Goal: Information Seeking & Learning: Learn about a topic

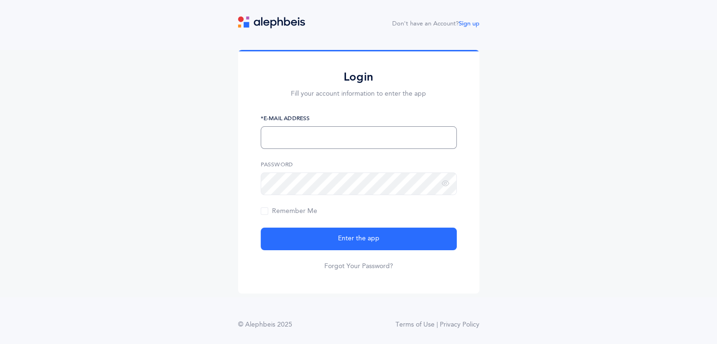
click at [312, 146] on input "text" at bounding box center [359, 137] width 196 height 23
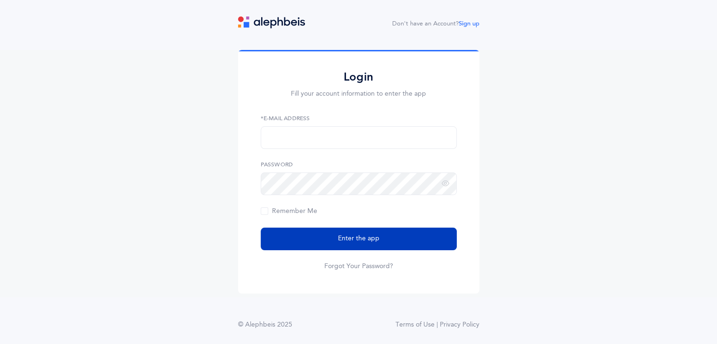
click at [346, 235] on span "Enter the app" at bounding box center [358, 239] width 41 height 10
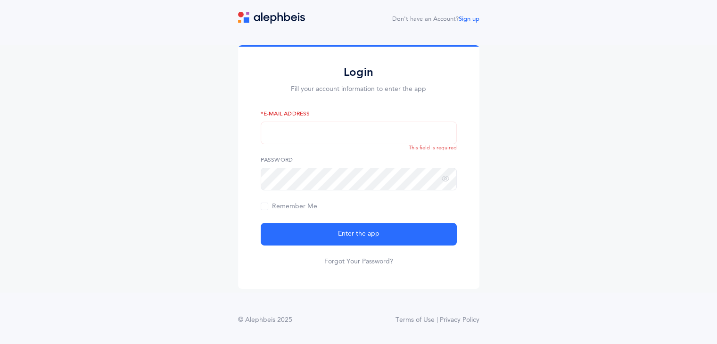
click at [329, 144] on form "*E-Mail Address This field is required Password Remember Me Enter the app Forgo…" at bounding box center [359, 187] width 196 height 157
click at [331, 140] on input "text" at bounding box center [359, 133] width 196 height 23
type input "[EMAIL_ADDRESS][DOMAIN_NAME]"
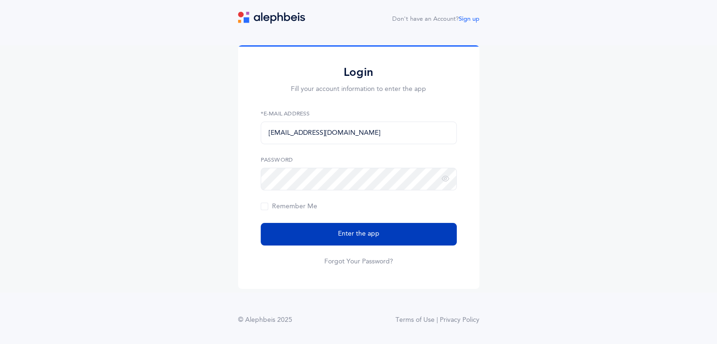
click at [365, 236] on span "Enter the app" at bounding box center [358, 234] width 41 height 10
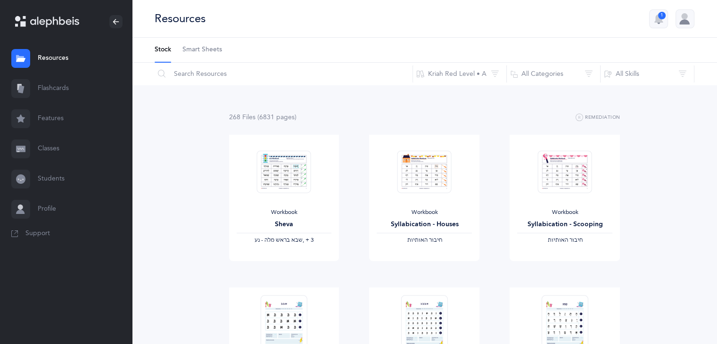
click at [58, 99] on link "Flashcards" at bounding box center [66, 89] width 132 height 30
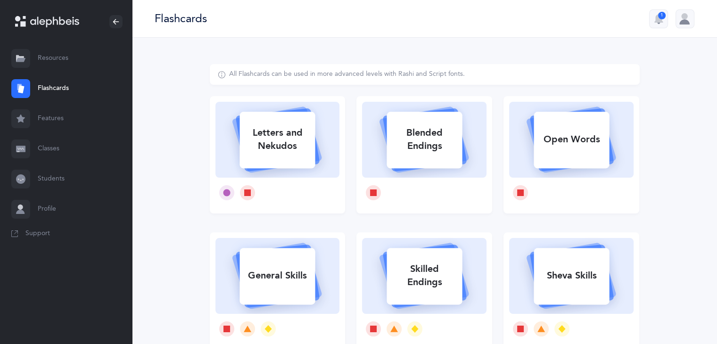
click at [283, 157] on div "Letters and Nekudos" at bounding box center [277, 140] width 75 height 38
select select
select select "single"
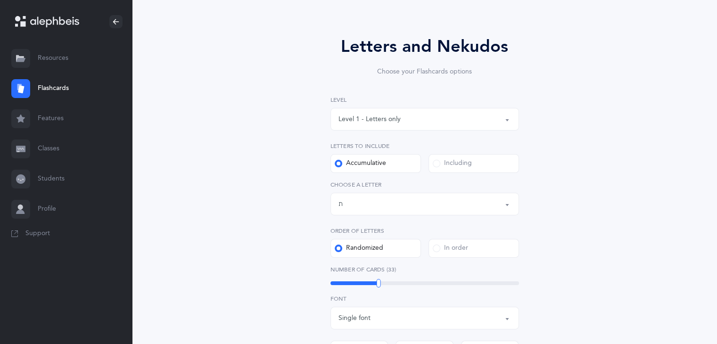
scroll to position [81, 0]
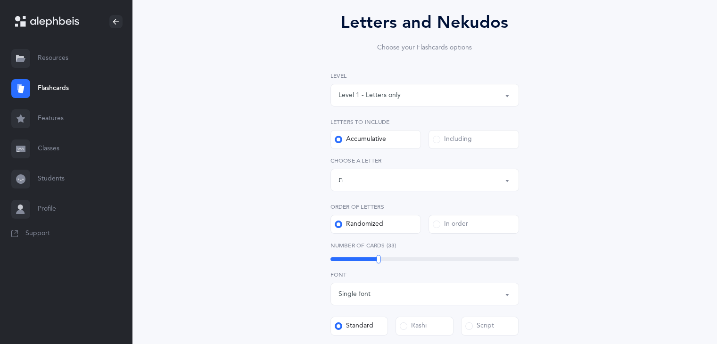
click at [383, 178] on div "Letters up until: ת" at bounding box center [425, 180] width 173 height 16
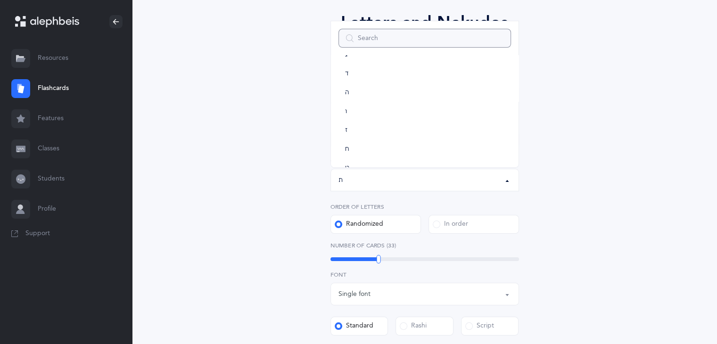
scroll to position [70, 0]
click at [359, 139] on link "ז" at bounding box center [425, 134] width 173 height 19
select select "7"
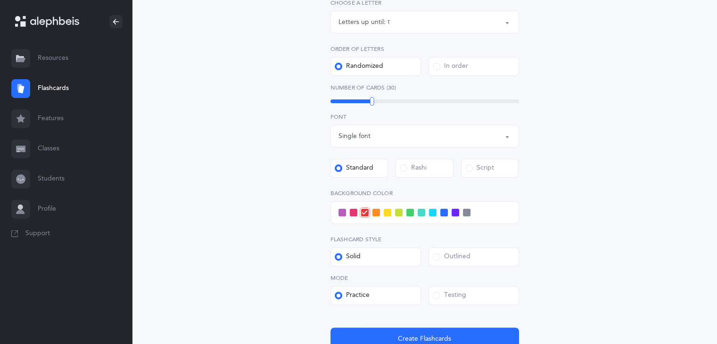
scroll to position [243, 0]
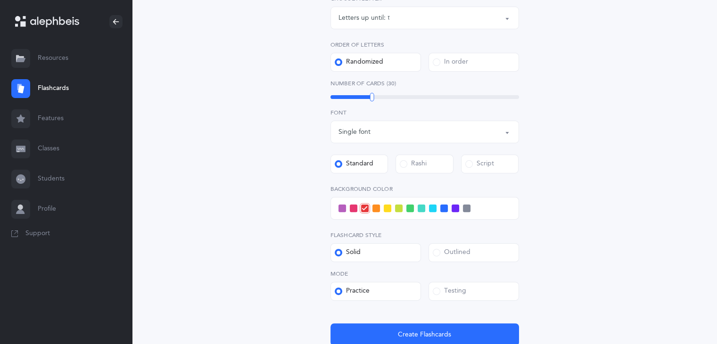
click at [420, 206] on span at bounding box center [422, 209] width 8 height 8
click at [0, 0] on input "checkbox" at bounding box center [0, 0] width 0 height 0
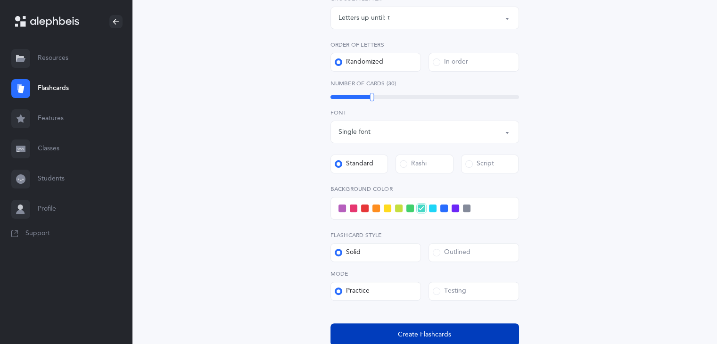
click at [414, 333] on span "Create Flashcards" at bounding box center [424, 335] width 53 height 10
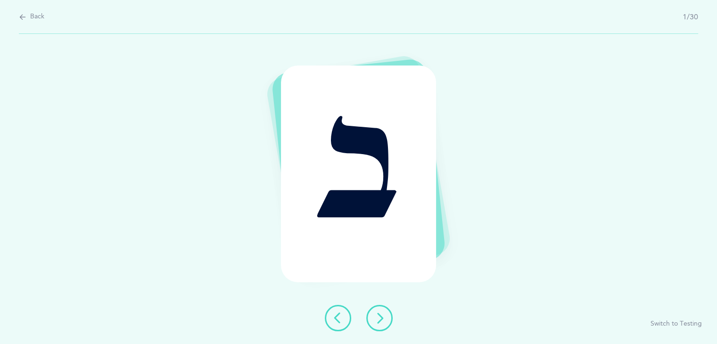
scroll to position [0, 0]
click at [387, 306] on button at bounding box center [383, 318] width 26 height 26
click at [386, 319] on icon at bounding box center [382, 318] width 11 height 11
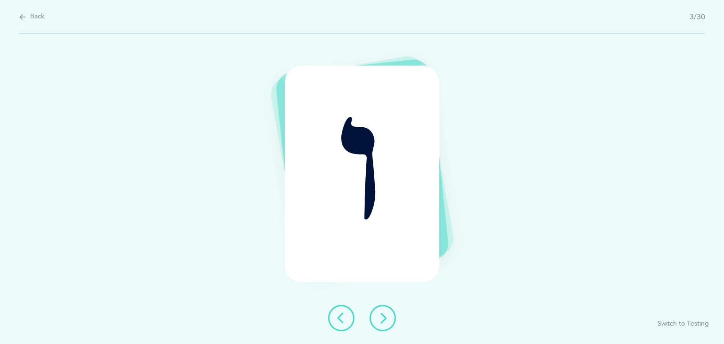
click at [386, 319] on icon at bounding box center [382, 318] width 11 height 11
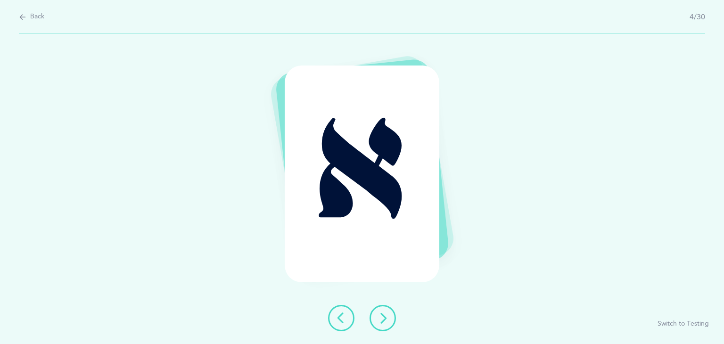
click at [386, 319] on icon at bounding box center [382, 318] width 11 height 11
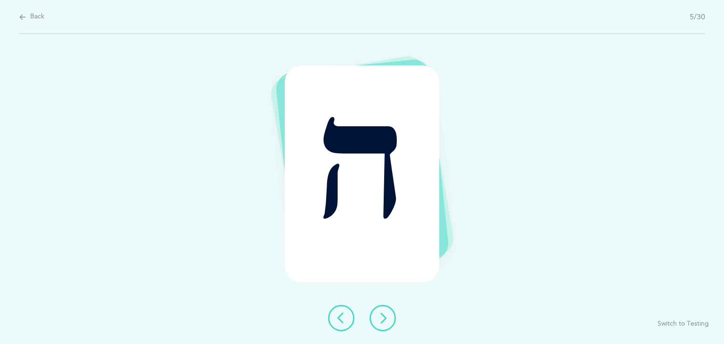
click at [386, 319] on icon at bounding box center [382, 318] width 11 height 11
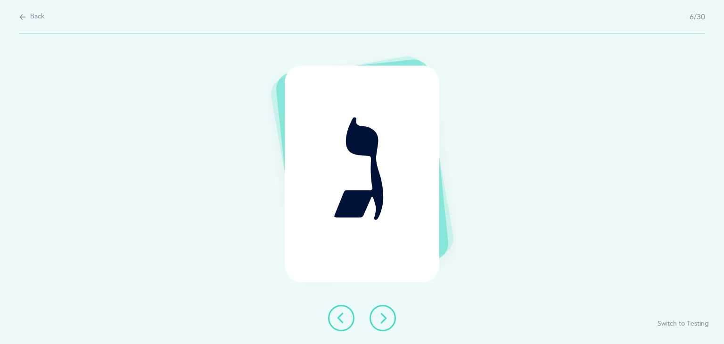
click at [386, 319] on icon at bounding box center [382, 318] width 11 height 11
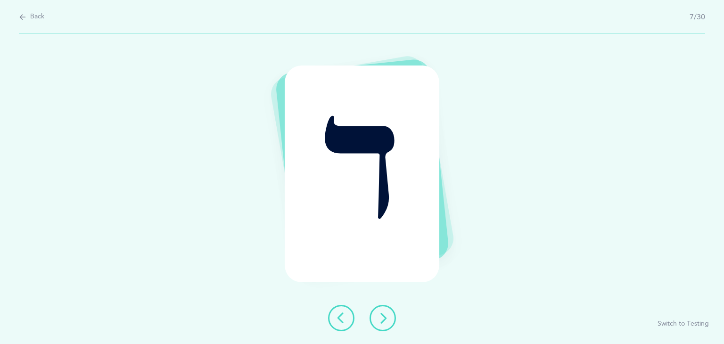
click at [386, 319] on icon at bounding box center [382, 318] width 11 height 11
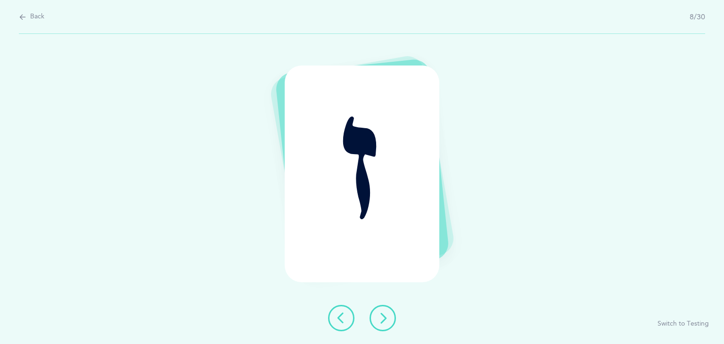
click at [386, 319] on icon at bounding box center [382, 318] width 11 height 11
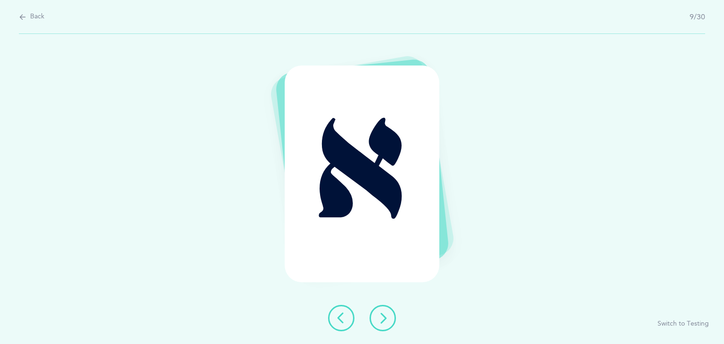
click at [386, 319] on icon at bounding box center [382, 318] width 11 height 11
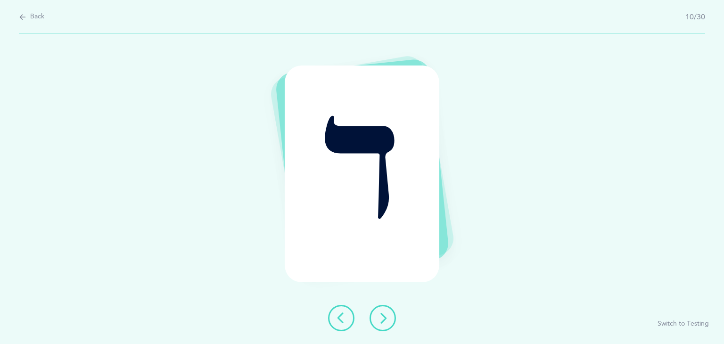
drag, startPoint x: 386, startPoint y: 319, endPoint x: 378, endPoint y: 325, distance: 10.8
click at [378, 325] on button at bounding box center [383, 318] width 26 height 26
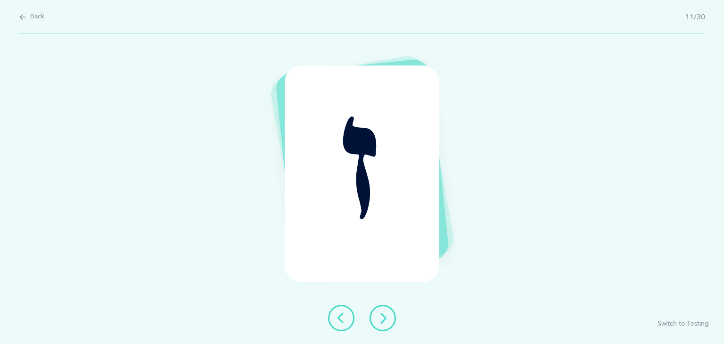
click at [378, 325] on button at bounding box center [383, 318] width 26 height 26
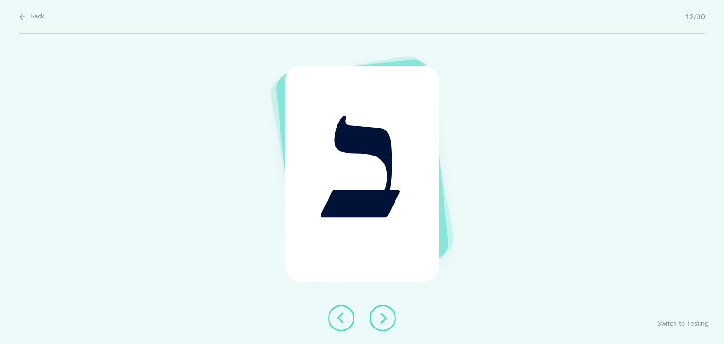
click at [379, 319] on icon at bounding box center [382, 318] width 11 height 11
click at [343, 323] on icon at bounding box center [341, 318] width 11 height 11
click at [377, 317] on icon at bounding box center [382, 318] width 11 height 11
click at [343, 319] on icon at bounding box center [341, 318] width 11 height 11
click at [380, 315] on icon at bounding box center [382, 318] width 11 height 11
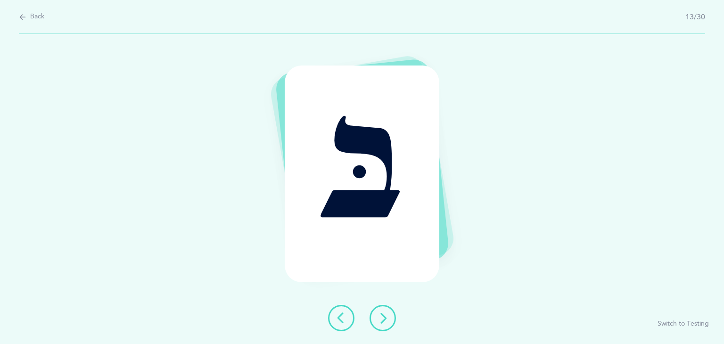
click at [343, 319] on icon at bounding box center [341, 318] width 11 height 11
click at [387, 315] on icon at bounding box center [382, 318] width 11 height 11
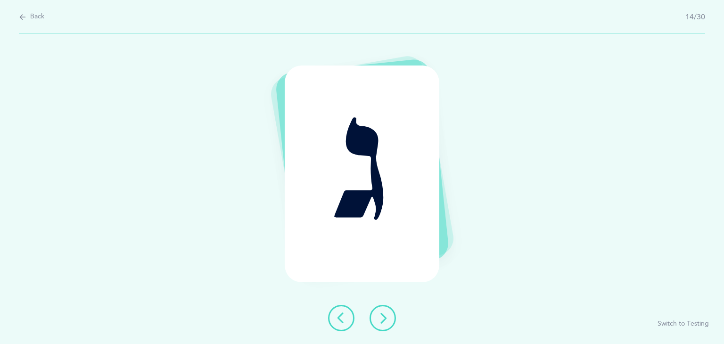
click at [387, 315] on icon at bounding box center [382, 318] width 11 height 11
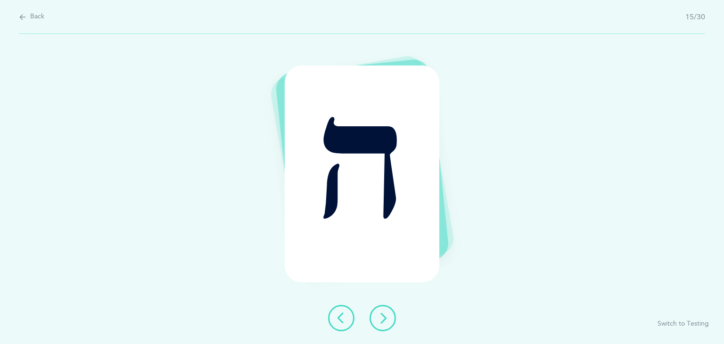
click at [387, 315] on icon at bounding box center [382, 318] width 11 height 11
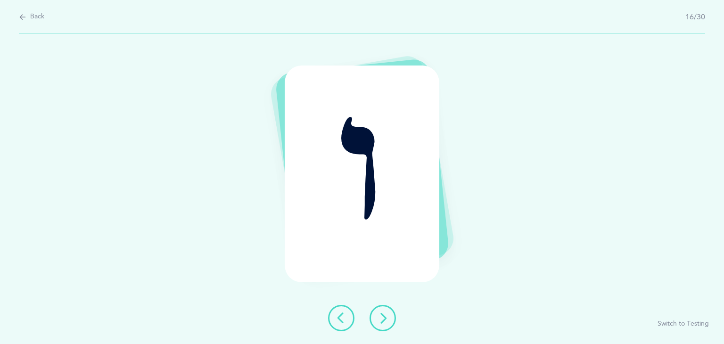
click at [387, 315] on icon at bounding box center [382, 318] width 11 height 11
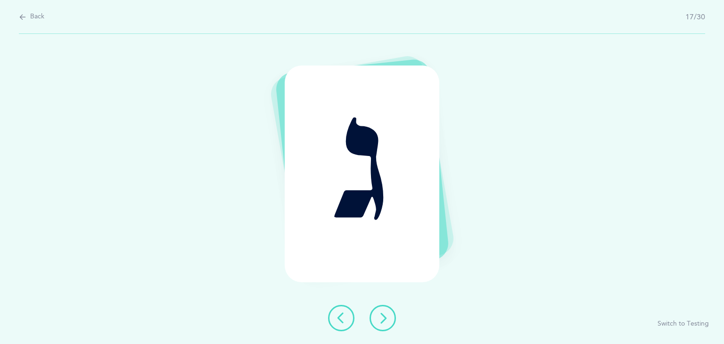
click at [387, 315] on icon at bounding box center [382, 318] width 11 height 11
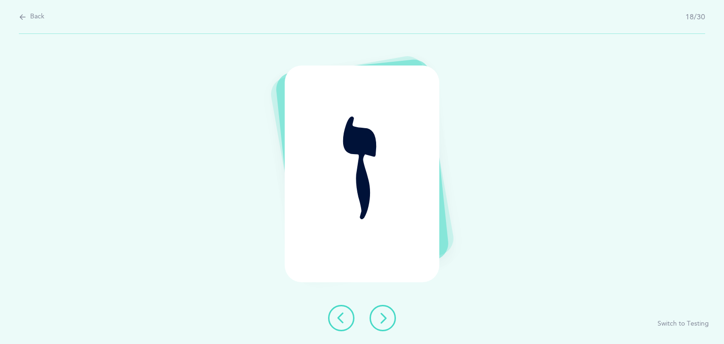
click at [387, 315] on icon at bounding box center [382, 318] width 11 height 11
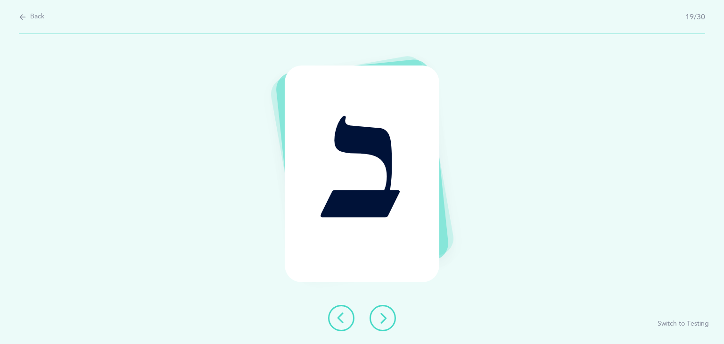
click at [387, 315] on icon at bounding box center [382, 318] width 11 height 11
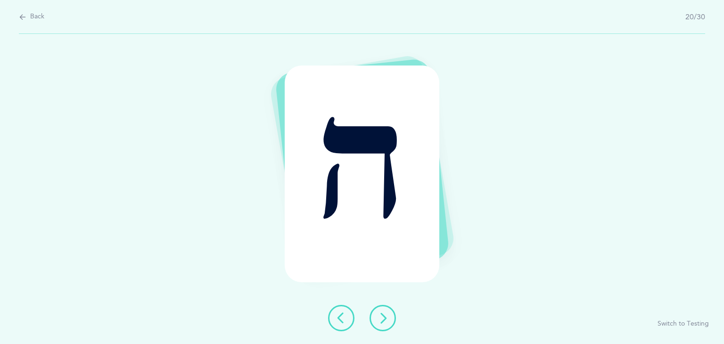
click at [387, 315] on icon at bounding box center [382, 318] width 11 height 11
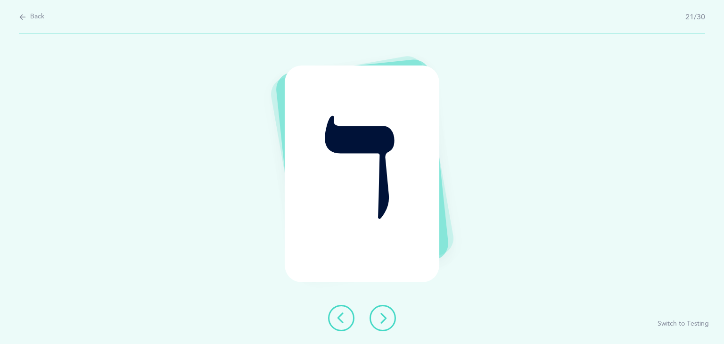
click at [387, 315] on icon at bounding box center [382, 318] width 11 height 11
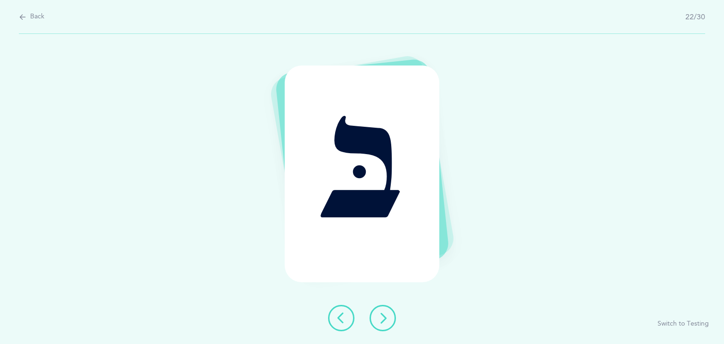
click at [387, 315] on icon at bounding box center [382, 318] width 11 height 11
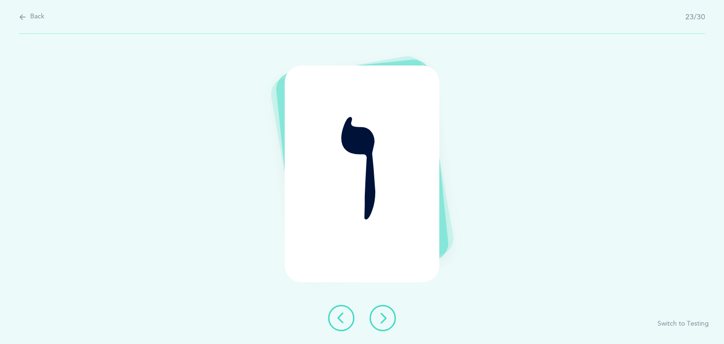
click at [387, 315] on icon at bounding box center [382, 318] width 11 height 11
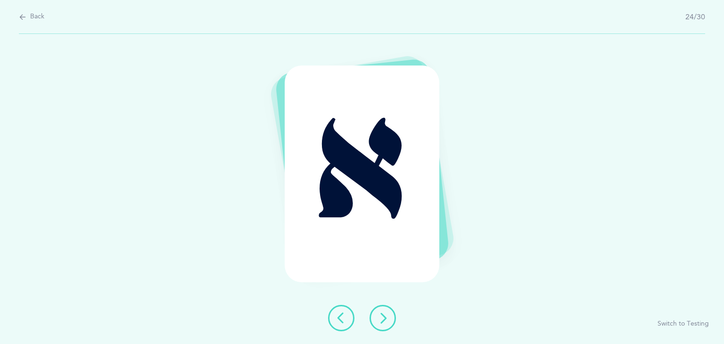
click at [387, 315] on icon at bounding box center [382, 318] width 11 height 11
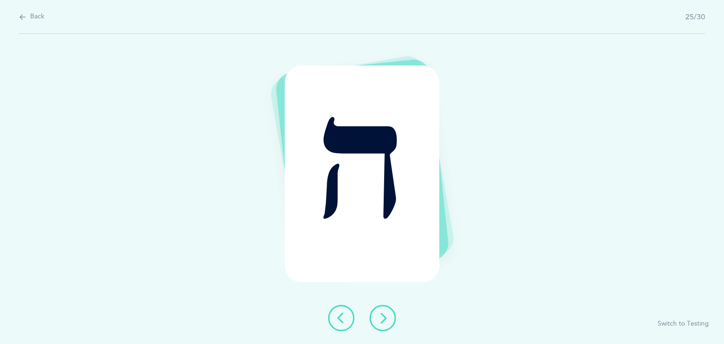
click at [387, 315] on icon at bounding box center [382, 318] width 11 height 11
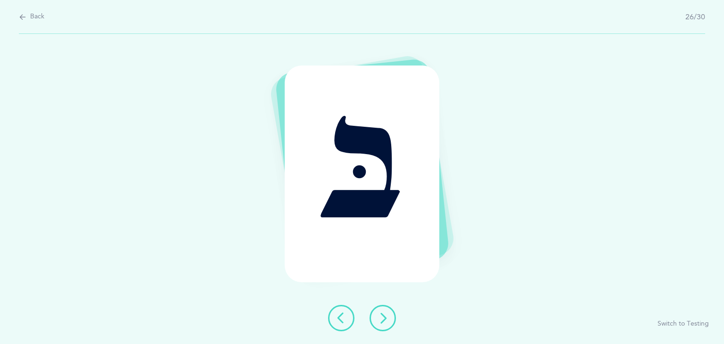
click at [387, 315] on icon at bounding box center [382, 318] width 11 height 11
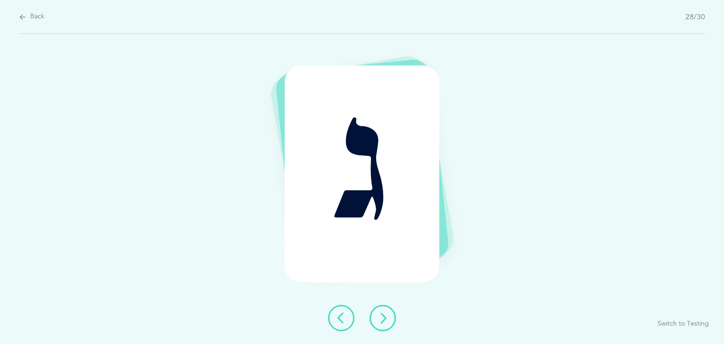
click at [387, 315] on icon at bounding box center [382, 318] width 11 height 11
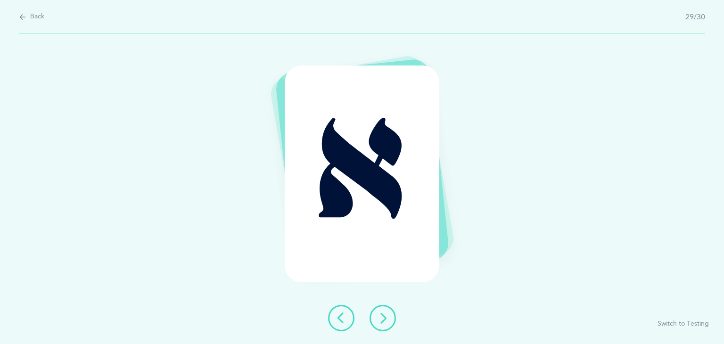
click at [387, 315] on icon at bounding box center [382, 318] width 11 height 11
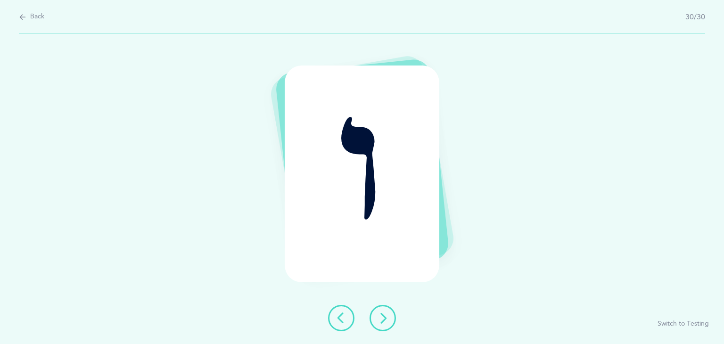
click at [387, 315] on icon at bounding box center [382, 318] width 11 height 11
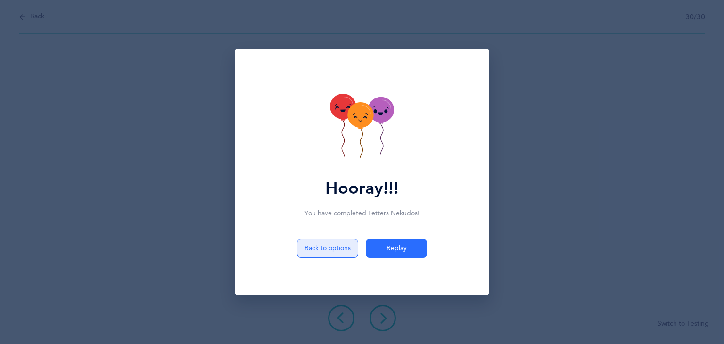
click at [333, 248] on button "Back to options" at bounding box center [327, 248] width 61 height 19
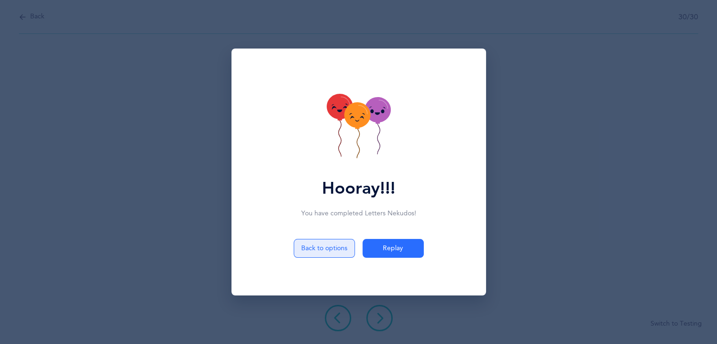
select select "7"
select select "single"
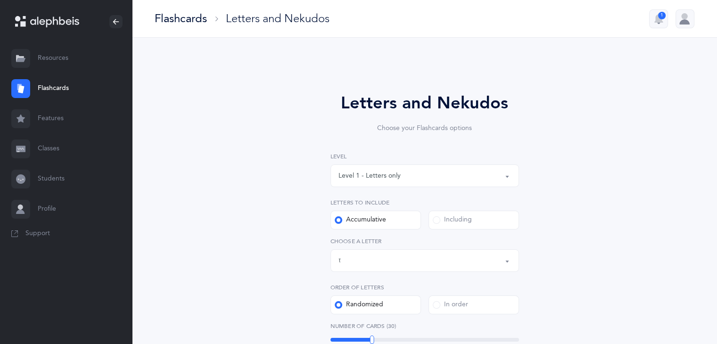
click at [387, 257] on div "Letters up until: ז" at bounding box center [425, 261] width 173 height 16
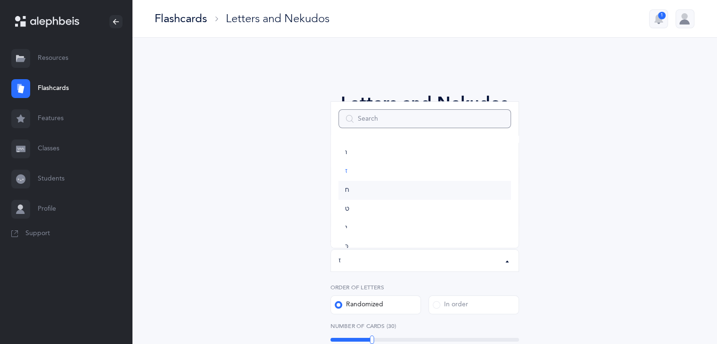
scroll to position [118, 0]
click at [365, 213] on link "ט" at bounding box center [425, 204] width 173 height 19
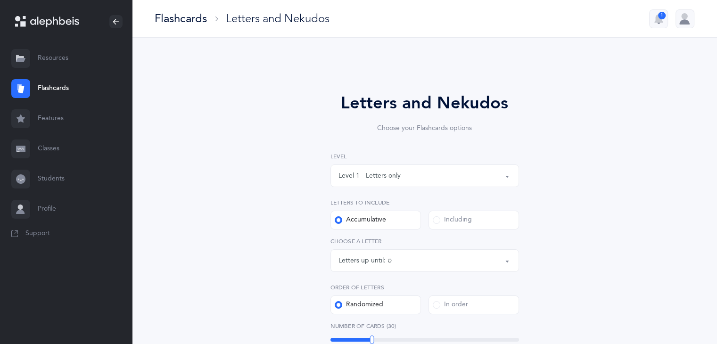
click at [385, 259] on div "Letters up until:" at bounding box center [363, 261] width 49 height 10
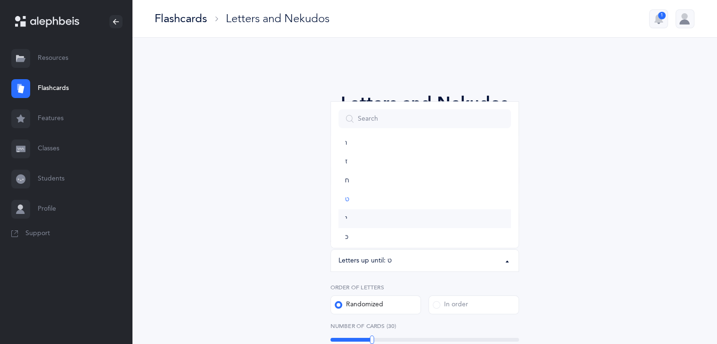
click at [351, 215] on link "י" at bounding box center [425, 218] width 173 height 19
select select "10"
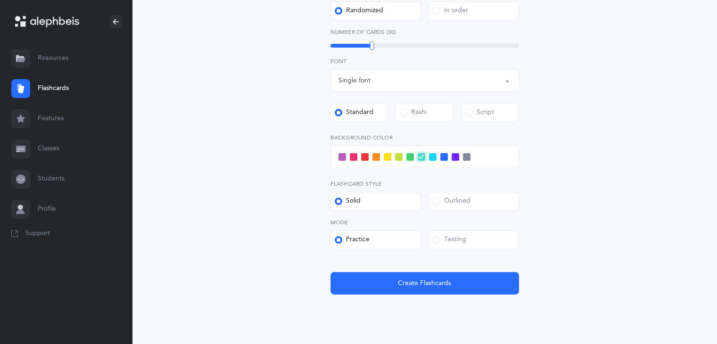
scroll to position [295, 0]
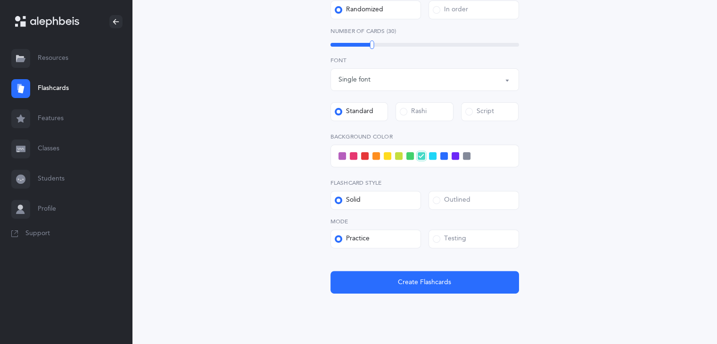
click at [344, 155] on span at bounding box center [343, 156] width 8 height 8
click at [0, 0] on input "checkbox" at bounding box center [0, 0] width 0 height 0
click at [456, 153] on span at bounding box center [456, 156] width 8 height 8
click at [0, 0] on input "checkbox" at bounding box center [0, 0] width 0 height 0
click at [340, 152] on span at bounding box center [343, 156] width 8 height 8
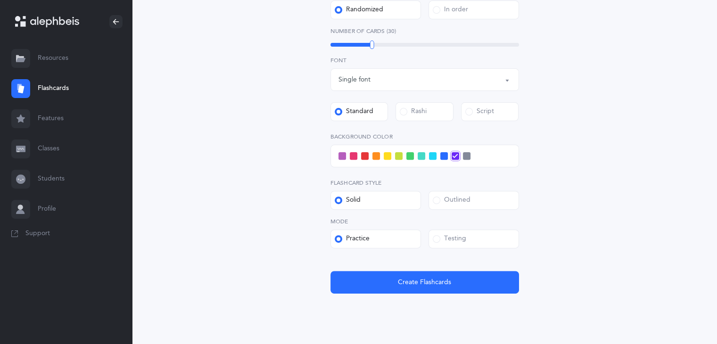
click at [0, 0] on input "checkbox" at bounding box center [0, 0] width 0 height 0
click at [455, 157] on span at bounding box center [456, 156] width 8 height 8
click at [0, 0] on input "checkbox" at bounding box center [0, 0] width 0 height 0
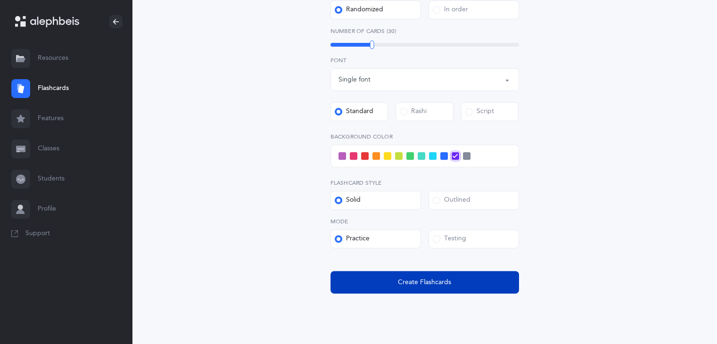
click at [466, 280] on button "Create Flashcards" at bounding box center [425, 282] width 189 height 23
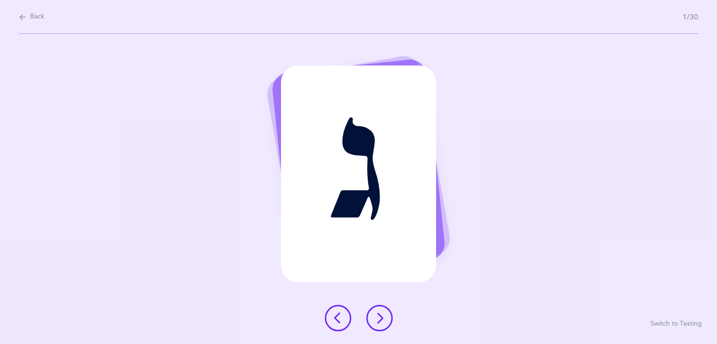
scroll to position [0, 0]
click at [384, 313] on icon at bounding box center [382, 318] width 11 height 11
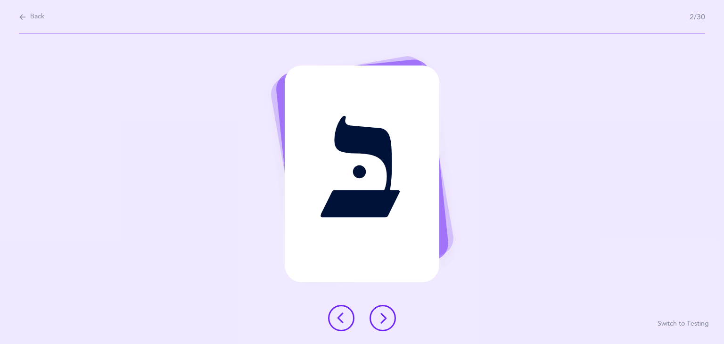
click at [384, 313] on icon at bounding box center [382, 318] width 11 height 11
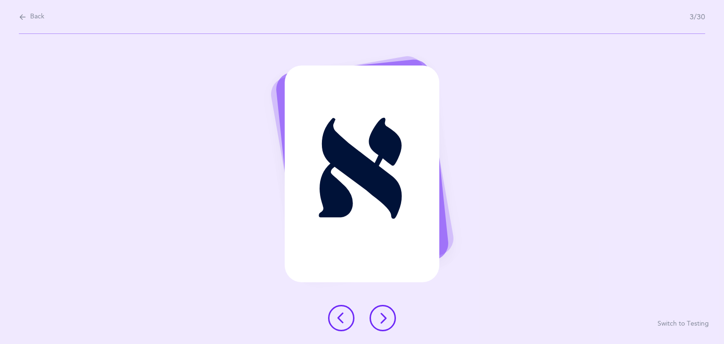
click at [384, 313] on icon at bounding box center [382, 318] width 11 height 11
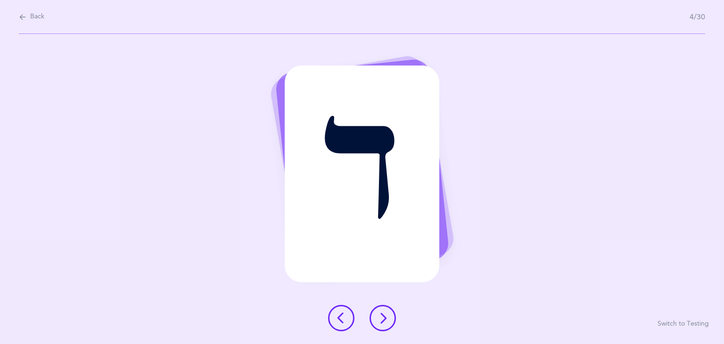
click at [384, 313] on icon at bounding box center [382, 318] width 11 height 11
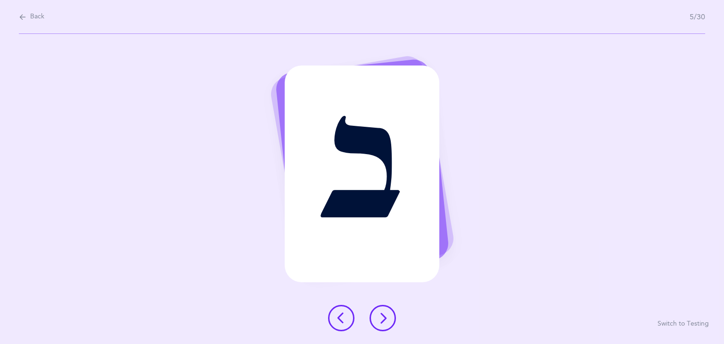
click at [337, 315] on icon at bounding box center [341, 318] width 11 height 11
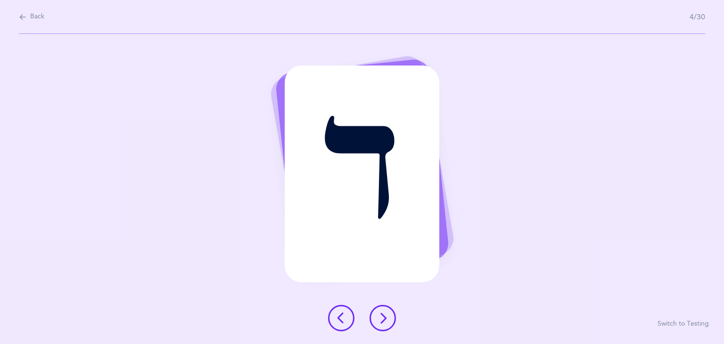
click at [379, 315] on icon at bounding box center [382, 318] width 11 height 11
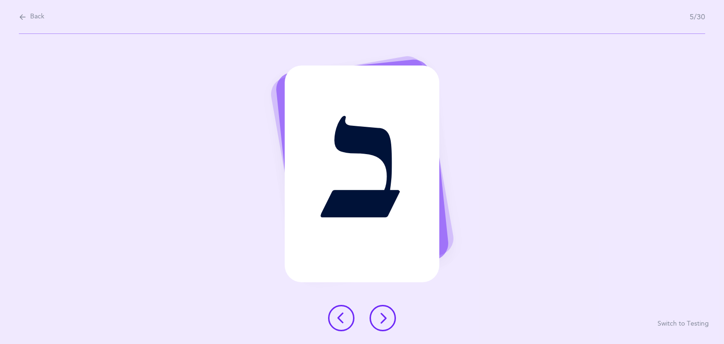
click at [379, 315] on icon at bounding box center [382, 318] width 11 height 11
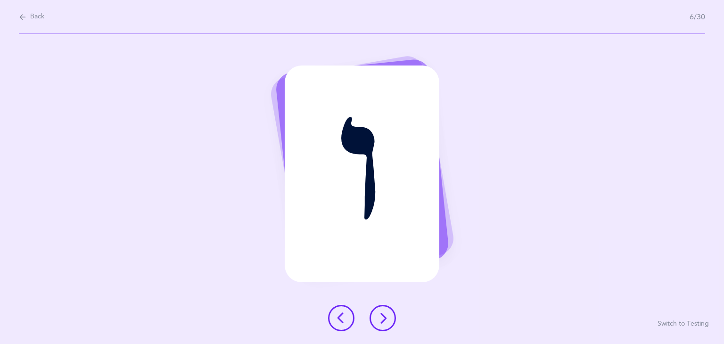
click at [335, 317] on button at bounding box center [341, 318] width 26 height 26
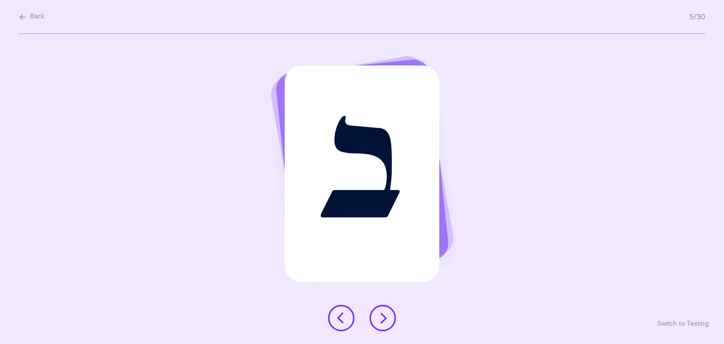
click at [377, 314] on icon at bounding box center [382, 318] width 11 height 11
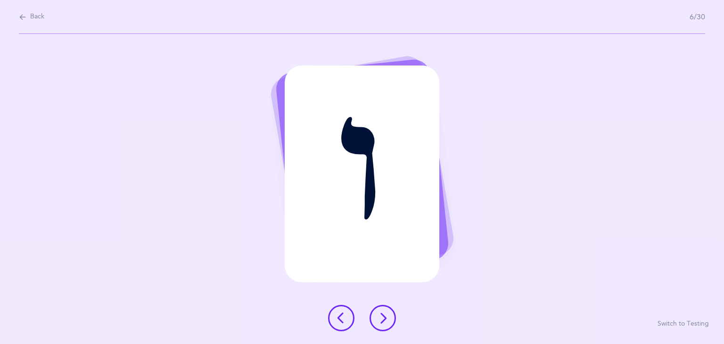
click at [377, 314] on icon at bounding box center [382, 318] width 11 height 11
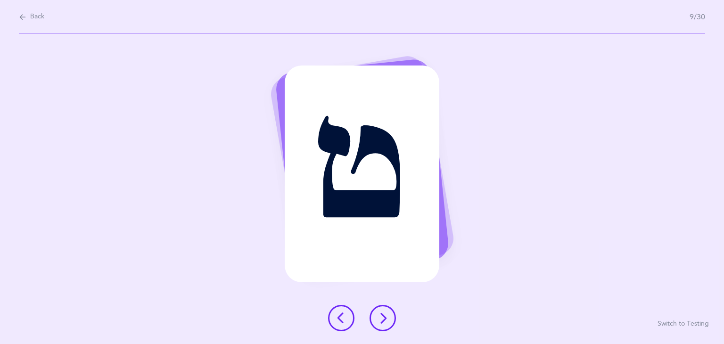
click at [377, 314] on icon at bounding box center [382, 318] width 11 height 11
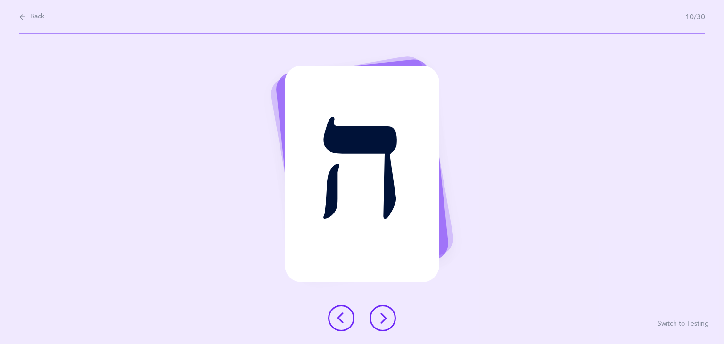
click at [377, 314] on icon at bounding box center [382, 318] width 11 height 11
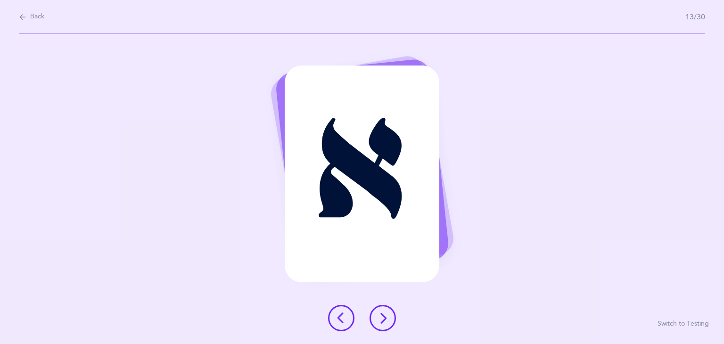
click at [377, 314] on icon at bounding box center [382, 318] width 11 height 11
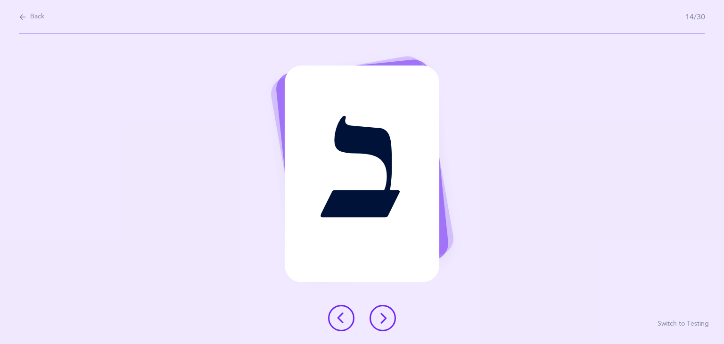
click at [377, 314] on icon at bounding box center [382, 318] width 11 height 11
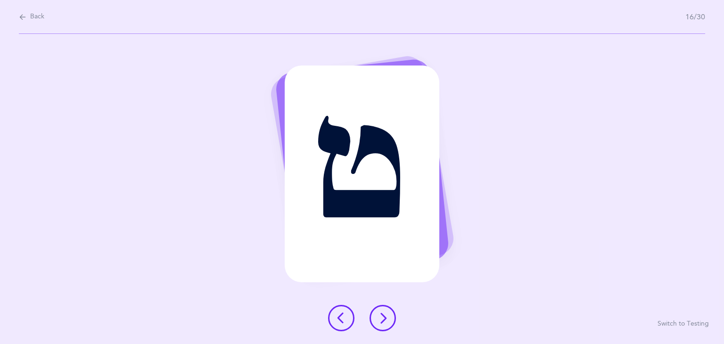
click at [377, 314] on icon at bounding box center [382, 318] width 11 height 11
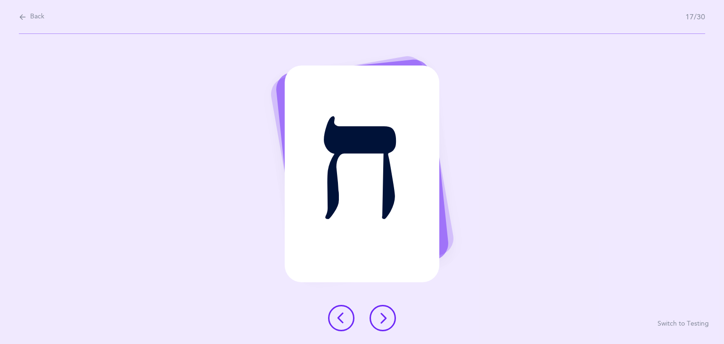
click at [377, 314] on icon at bounding box center [382, 318] width 11 height 11
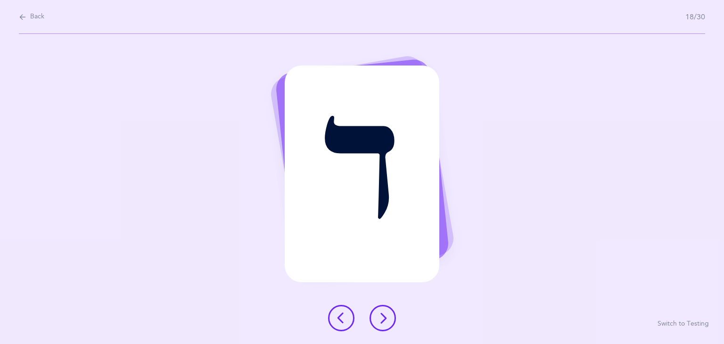
click at [377, 314] on icon at bounding box center [382, 318] width 11 height 11
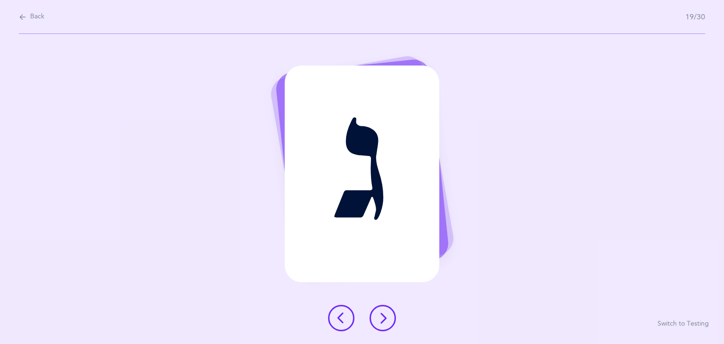
click at [377, 314] on icon at bounding box center [382, 318] width 11 height 11
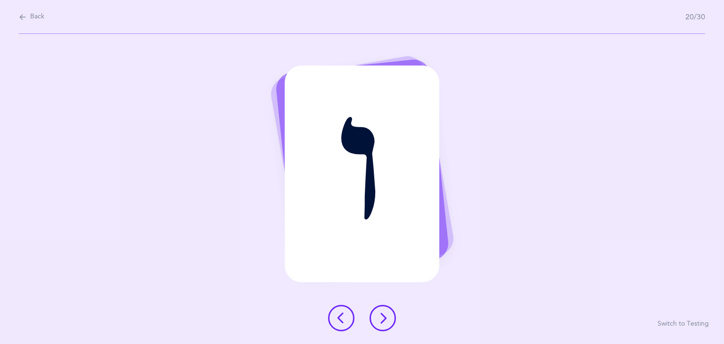
click at [377, 314] on icon at bounding box center [382, 318] width 11 height 11
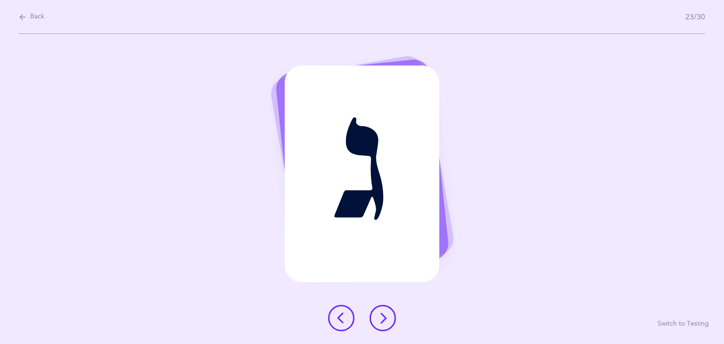
click at [377, 314] on button at bounding box center [383, 318] width 26 height 26
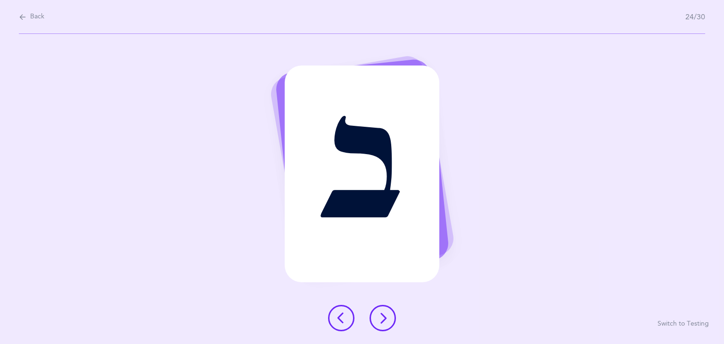
click at [377, 314] on button at bounding box center [383, 318] width 26 height 26
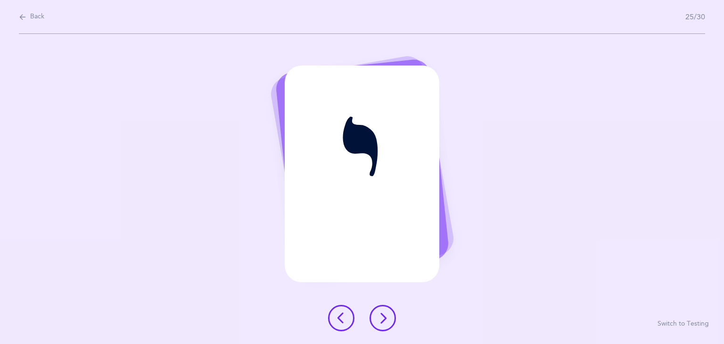
click at [377, 314] on button at bounding box center [383, 318] width 26 height 26
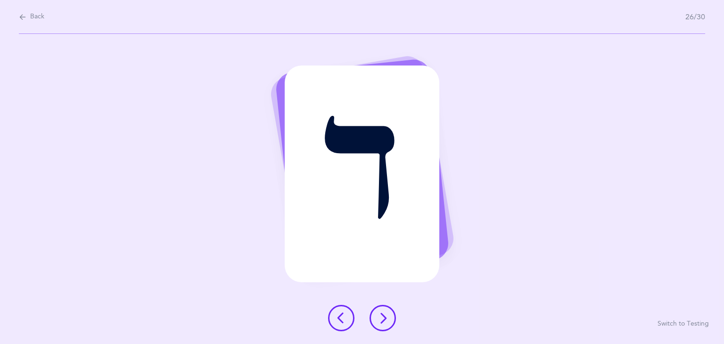
click at [377, 314] on button at bounding box center [383, 318] width 26 height 26
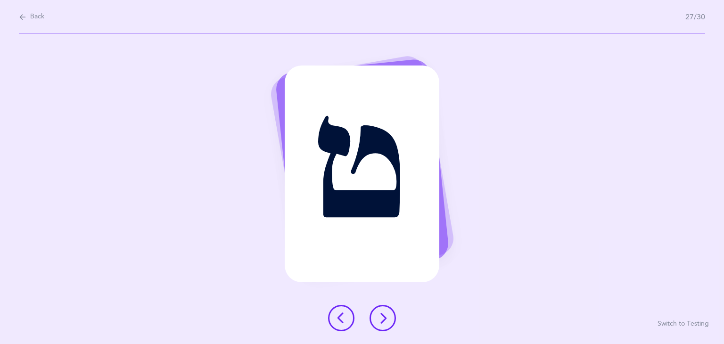
click at [377, 314] on button at bounding box center [383, 318] width 26 height 26
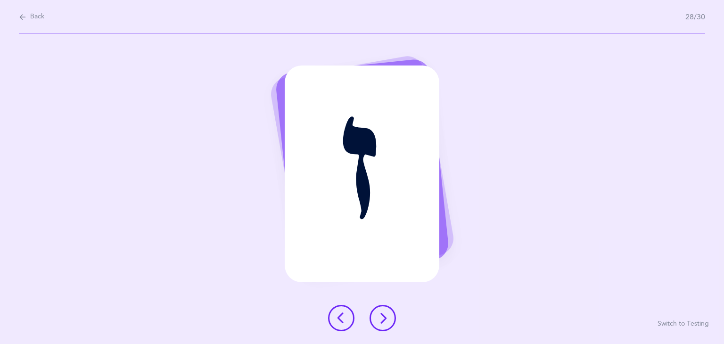
click at [377, 314] on button at bounding box center [383, 318] width 26 height 26
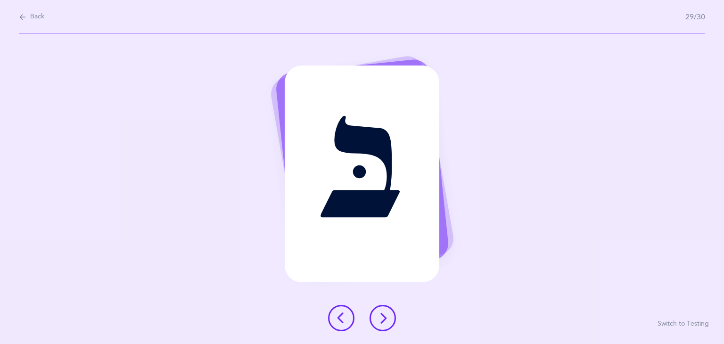
click at [377, 314] on button at bounding box center [383, 318] width 26 height 26
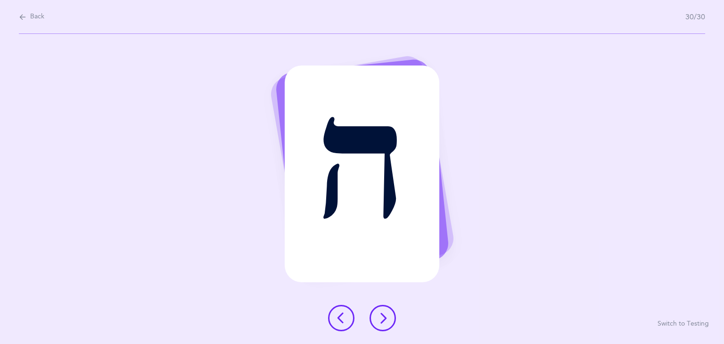
click at [34, 18] on span "Back" at bounding box center [37, 16] width 14 height 9
select select "10"
select select "single"
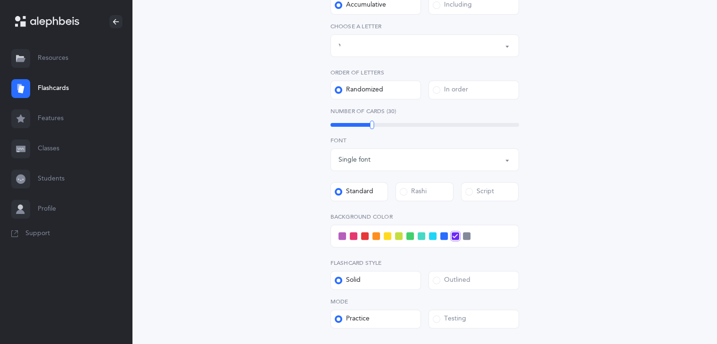
scroll to position [298, 0]
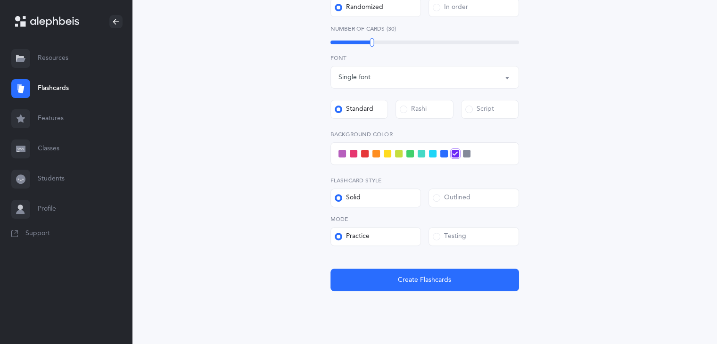
click at [387, 155] on span at bounding box center [388, 154] width 8 height 8
click at [0, 0] on input "checkbox" at bounding box center [0, 0] width 0 height 0
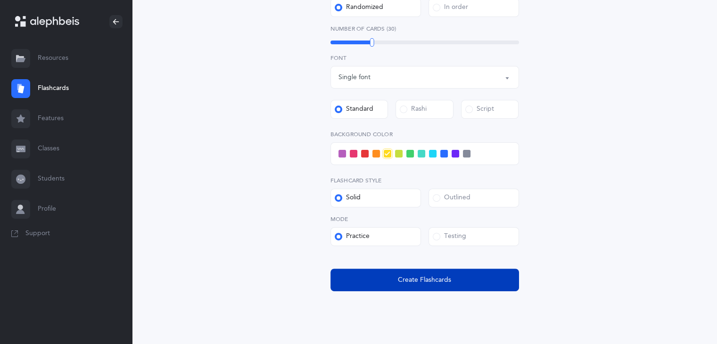
click at [434, 276] on span "Create Flashcards" at bounding box center [424, 280] width 53 height 10
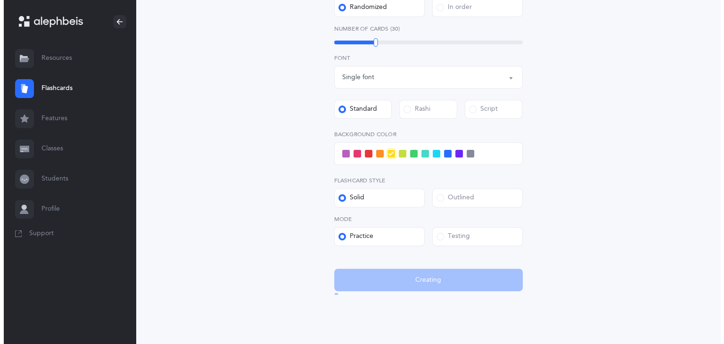
scroll to position [0, 0]
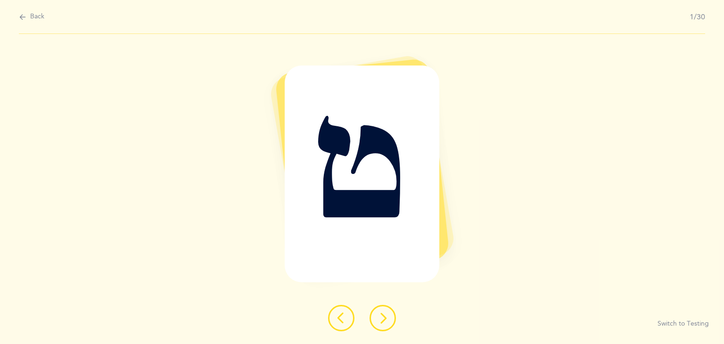
click at [382, 320] on icon at bounding box center [382, 318] width 11 height 11
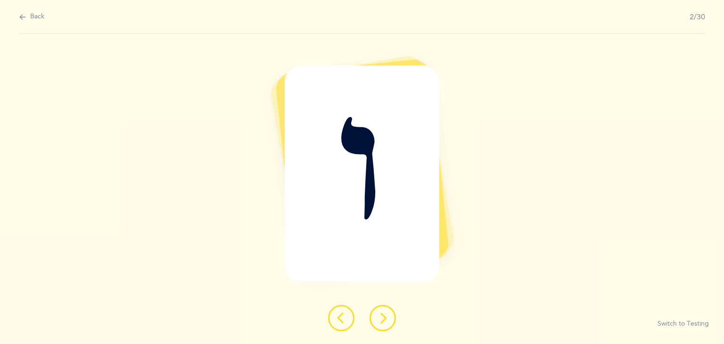
drag, startPoint x: 382, startPoint y: 320, endPoint x: 373, endPoint y: 327, distance: 11.7
click at [373, 327] on button at bounding box center [383, 318] width 26 height 26
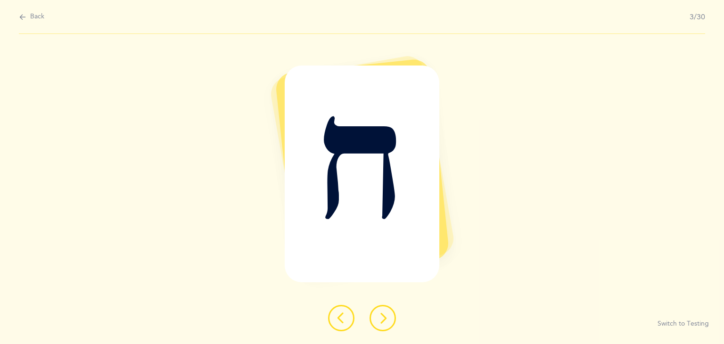
click at [384, 318] on icon at bounding box center [382, 318] width 11 height 11
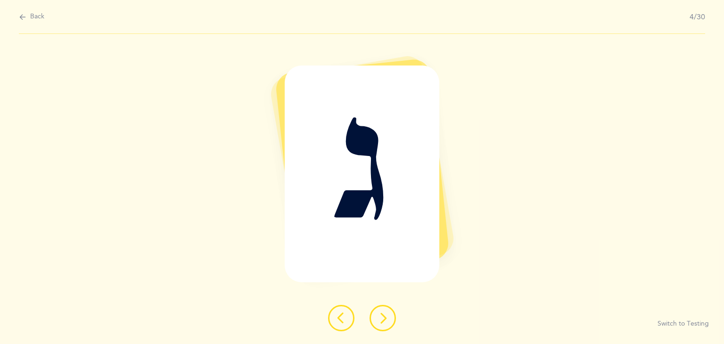
click at [384, 318] on icon at bounding box center [382, 318] width 11 height 11
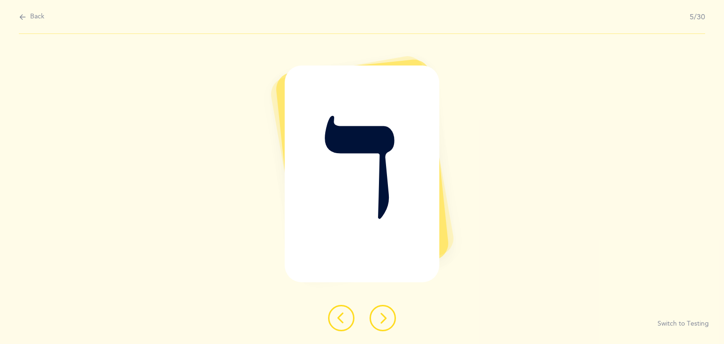
click at [384, 318] on icon at bounding box center [382, 318] width 11 height 11
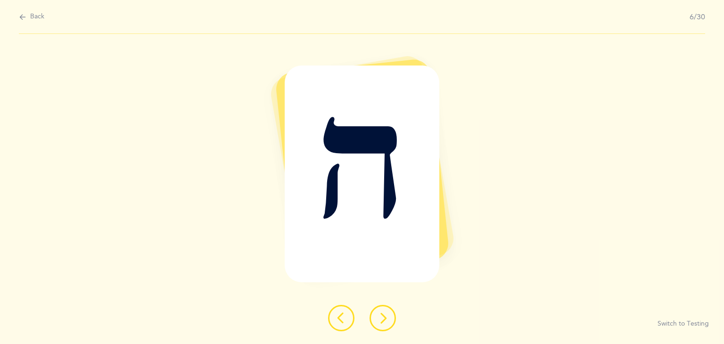
click at [380, 320] on icon at bounding box center [382, 318] width 11 height 11
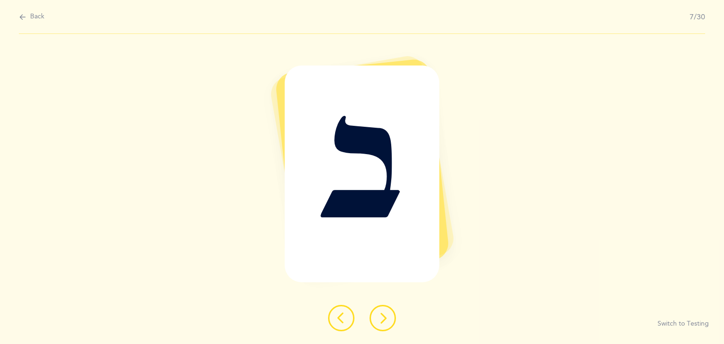
click at [380, 320] on icon at bounding box center [382, 318] width 11 height 11
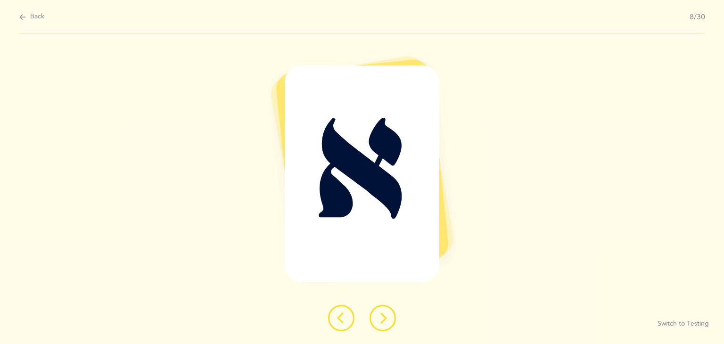
click at [380, 320] on icon at bounding box center [382, 318] width 11 height 11
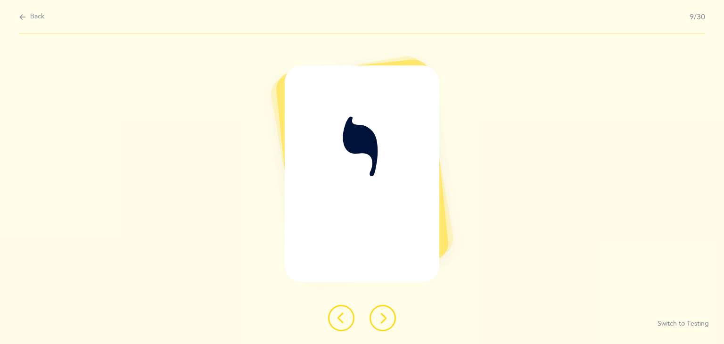
click at [380, 320] on icon at bounding box center [382, 318] width 11 height 11
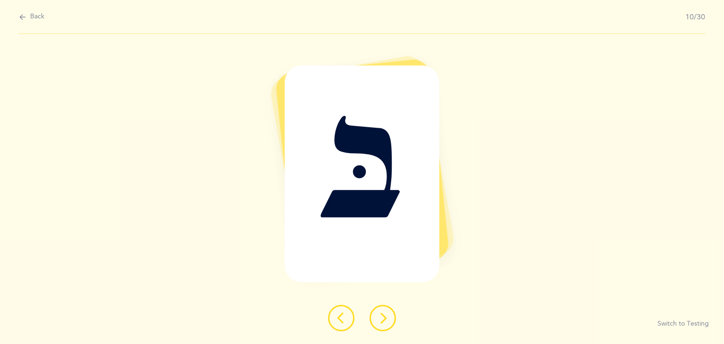
click at [380, 320] on icon at bounding box center [382, 318] width 11 height 11
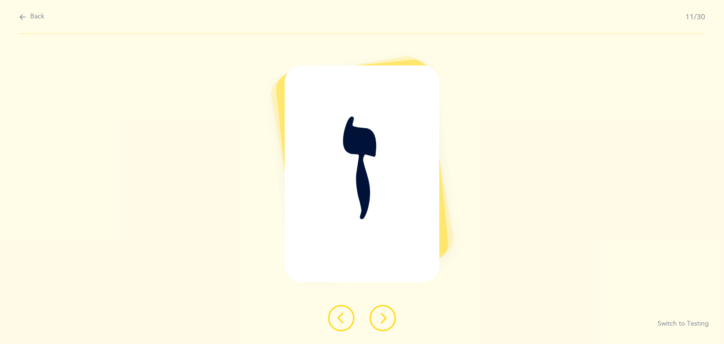
click at [380, 320] on icon at bounding box center [382, 318] width 11 height 11
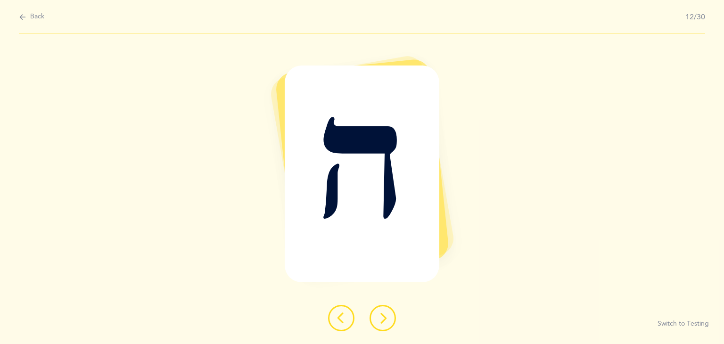
click at [380, 320] on icon at bounding box center [382, 318] width 11 height 11
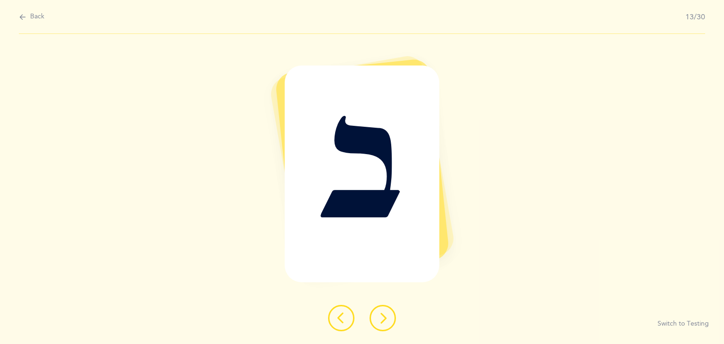
click at [380, 320] on icon at bounding box center [382, 318] width 11 height 11
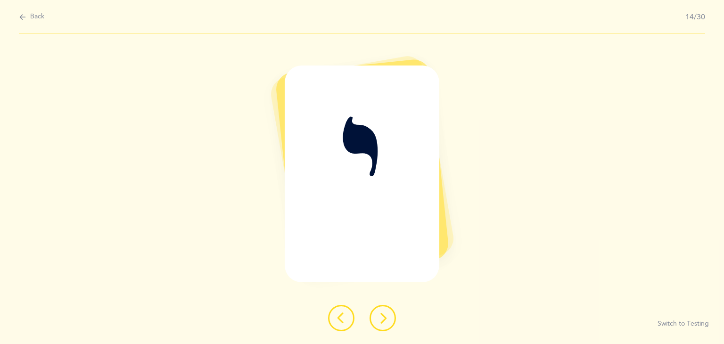
click at [380, 320] on icon at bounding box center [382, 318] width 11 height 11
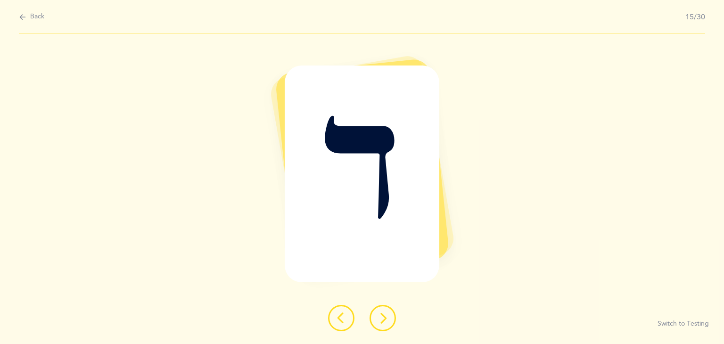
click at [380, 320] on icon at bounding box center [382, 318] width 11 height 11
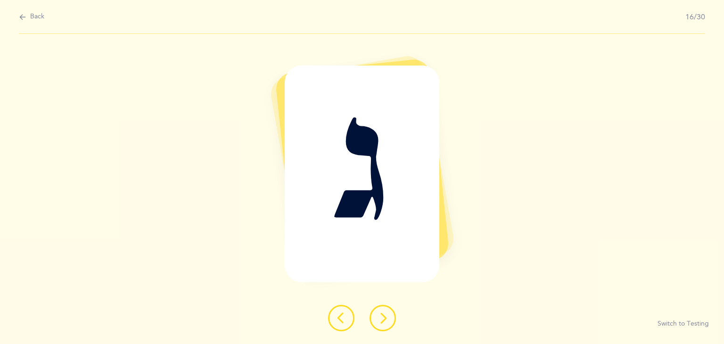
click at [380, 320] on icon at bounding box center [382, 318] width 11 height 11
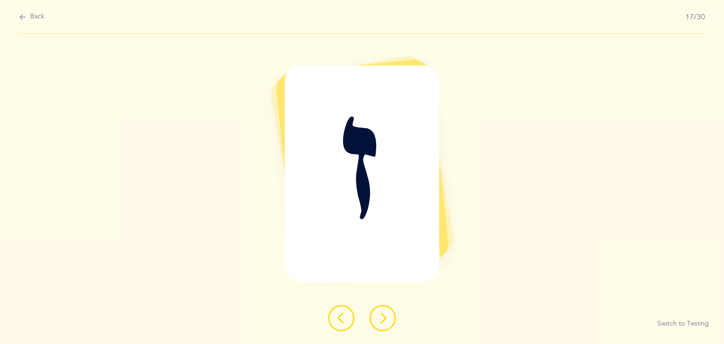
click at [380, 320] on icon at bounding box center [382, 318] width 11 height 11
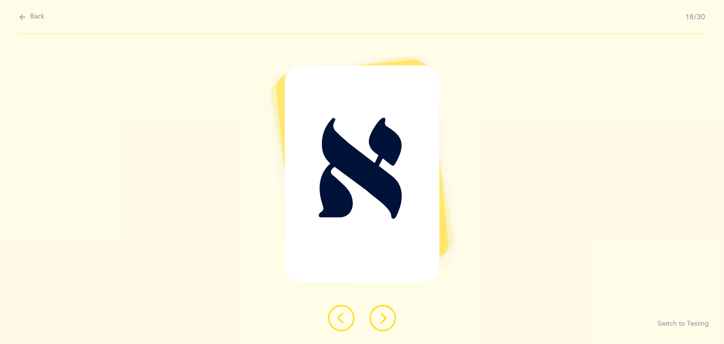
click at [380, 320] on icon at bounding box center [382, 318] width 11 height 11
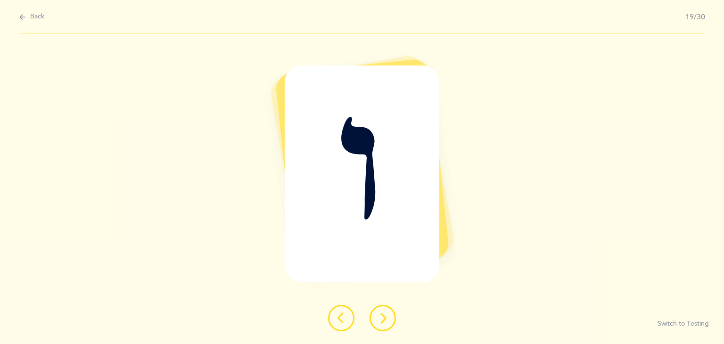
click at [380, 320] on icon at bounding box center [382, 318] width 11 height 11
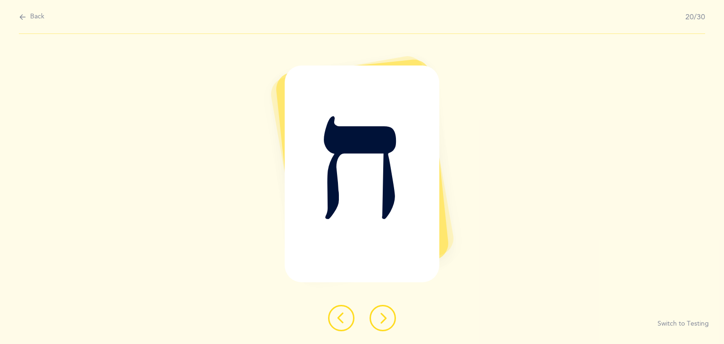
click at [380, 320] on icon at bounding box center [382, 318] width 11 height 11
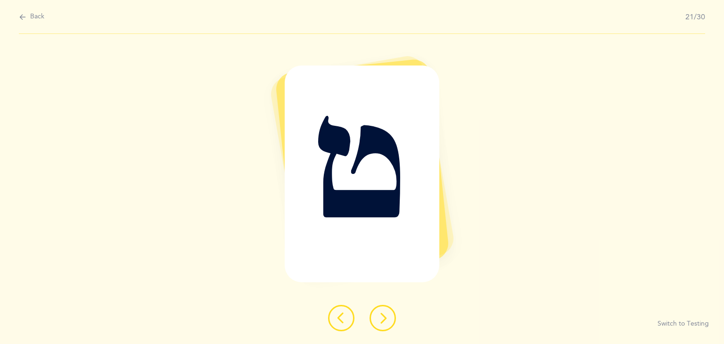
click at [380, 320] on icon at bounding box center [382, 318] width 11 height 11
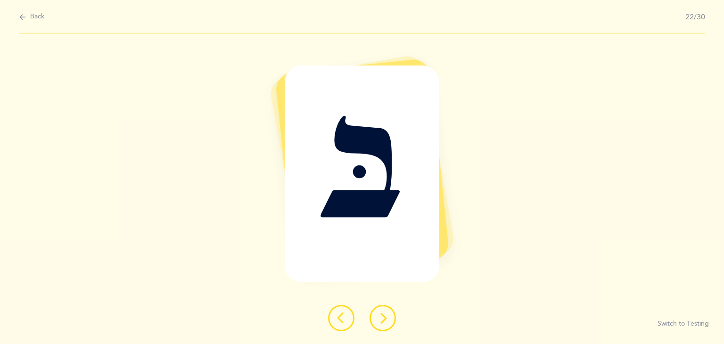
click at [380, 320] on icon at bounding box center [382, 318] width 11 height 11
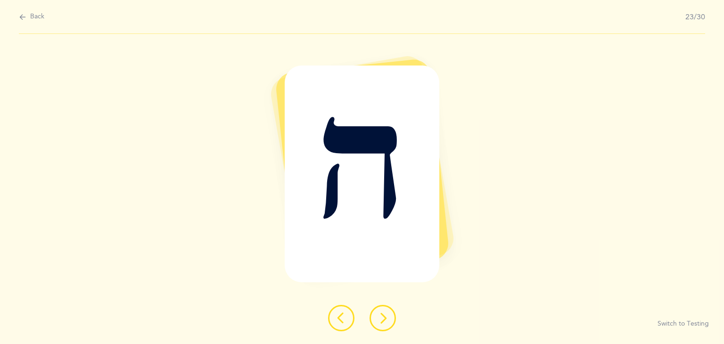
click at [380, 320] on icon at bounding box center [382, 318] width 11 height 11
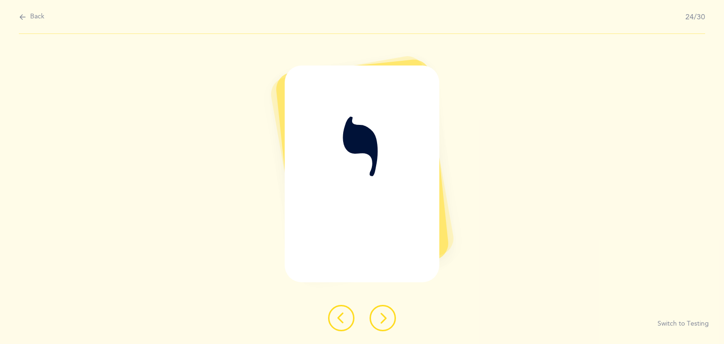
click at [380, 320] on icon at bounding box center [382, 318] width 11 height 11
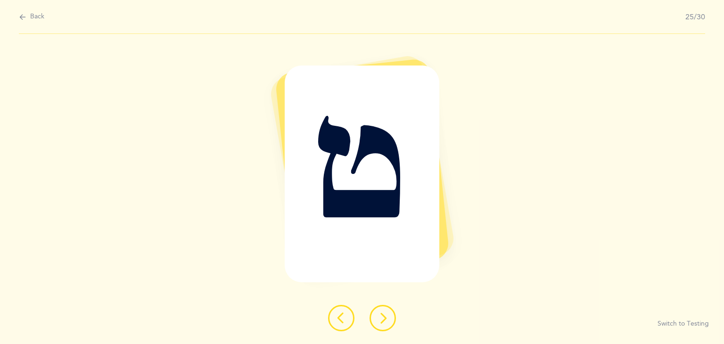
click at [380, 320] on icon at bounding box center [382, 318] width 11 height 11
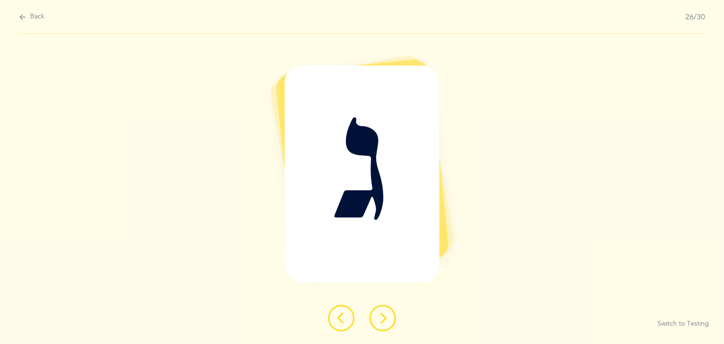
click at [380, 320] on icon at bounding box center [382, 318] width 11 height 11
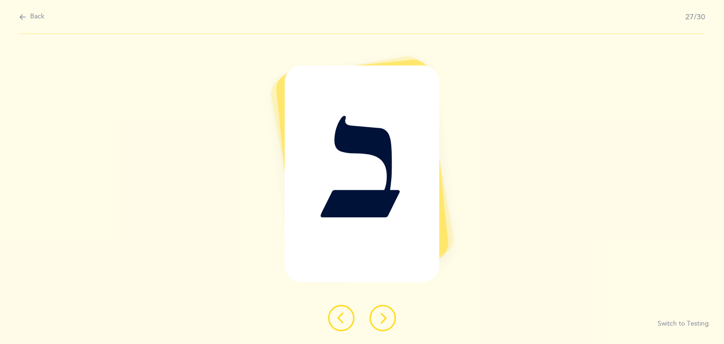
click at [380, 320] on icon at bounding box center [382, 318] width 11 height 11
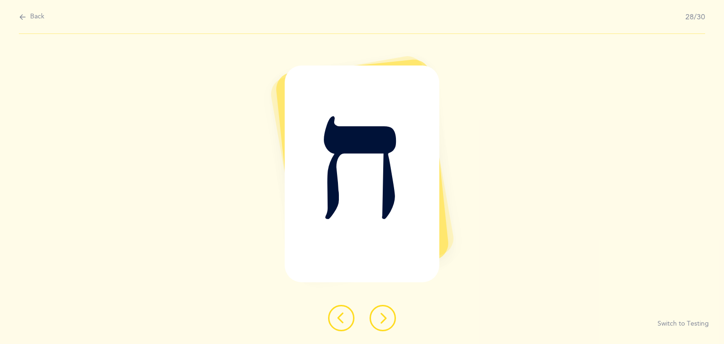
click at [380, 320] on icon at bounding box center [382, 318] width 11 height 11
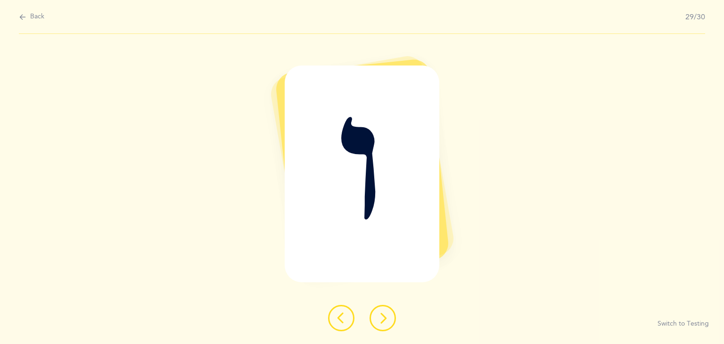
click at [380, 320] on icon at bounding box center [382, 318] width 11 height 11
